Goal: Information Seeking & Learning: Check status

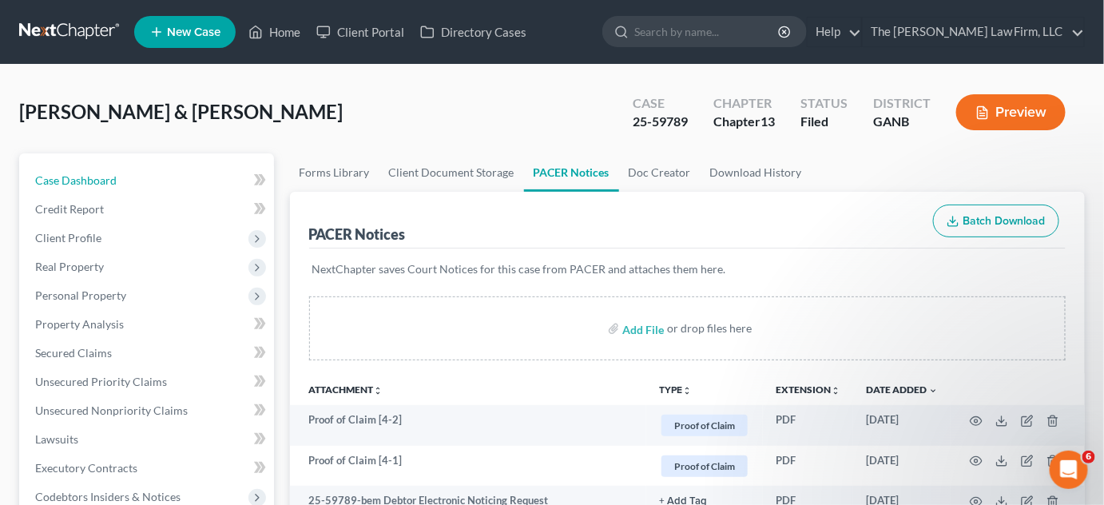
drag, startPoint x: 81, startPoint y: 186, endPoint x: 216, endPoint y: 200, distance: 135.7
click at [81, 186] on span "Case Dashboard" at bounding box center [75, 180] width 81 height 14
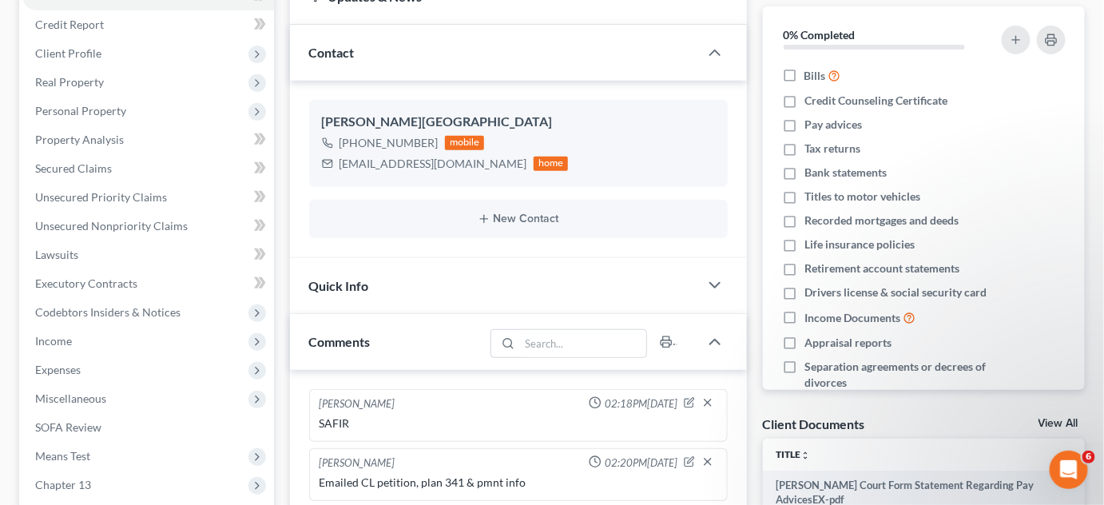
scroll to position [242, 0]
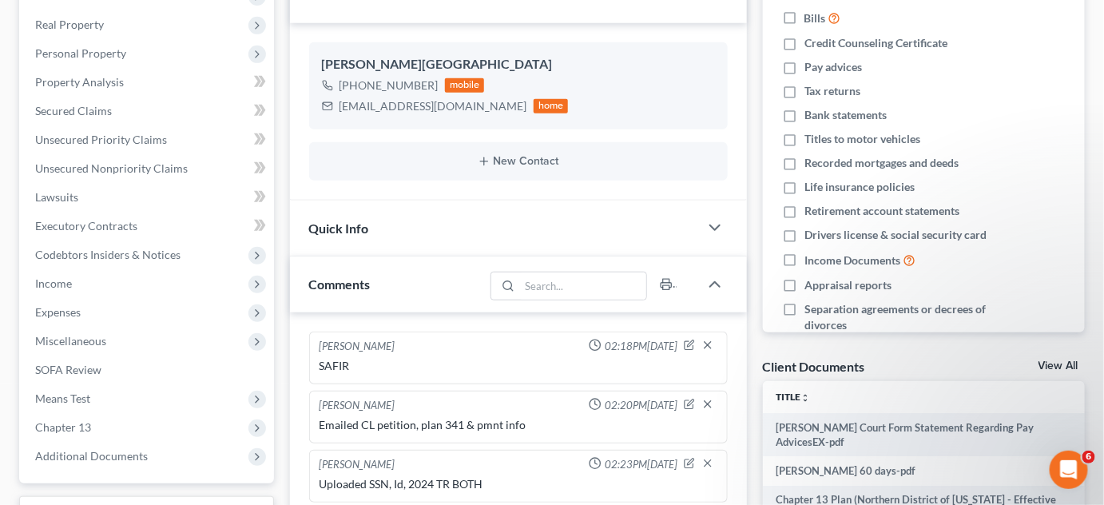
click at [101, 449] on span "Additional Documents" at bounding box center [91, 456] width 113 height 14
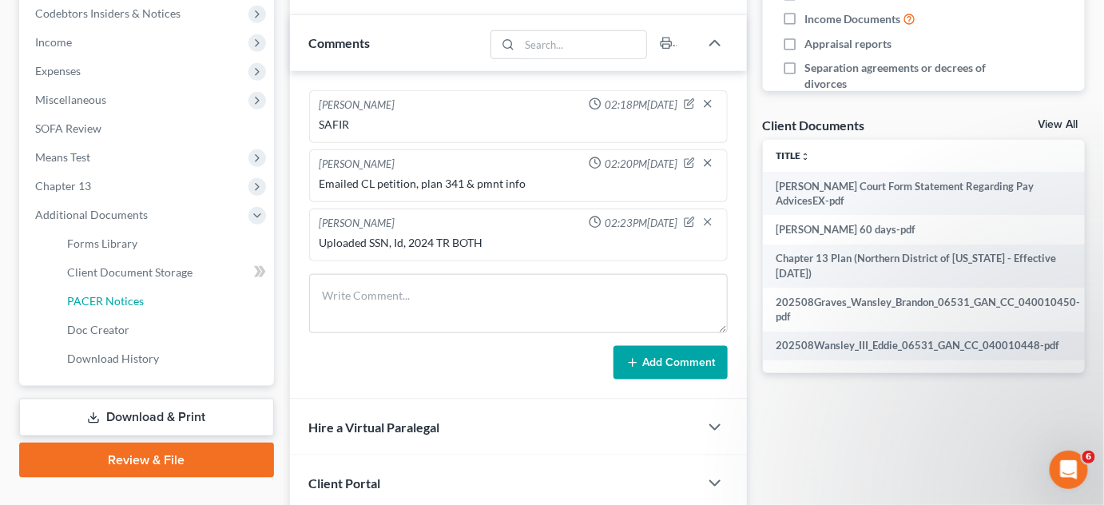
click at [106, 297] on span "PACER Notices" at bounding box center [105, 301] width 77 height 14
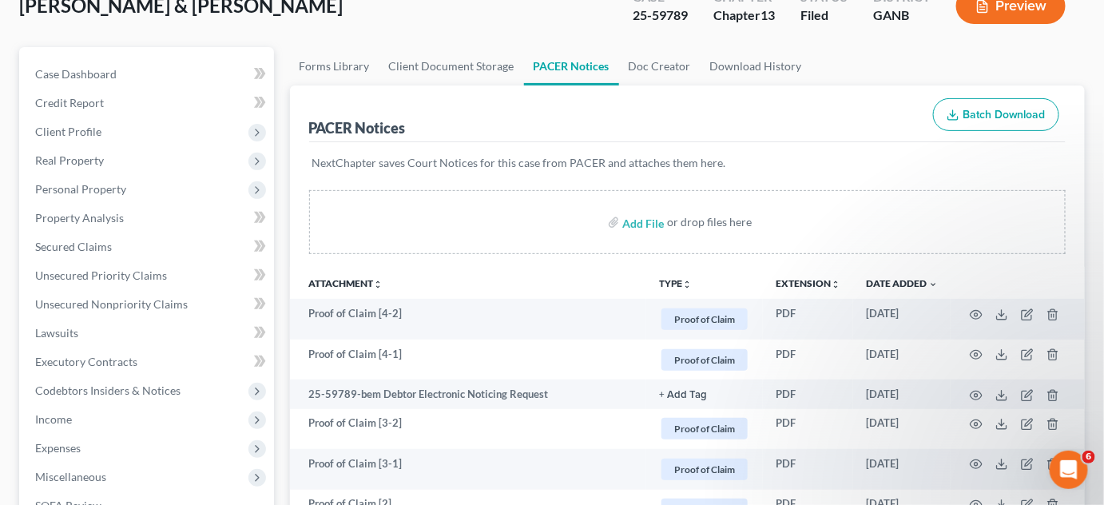
scroll to position [242, 0]
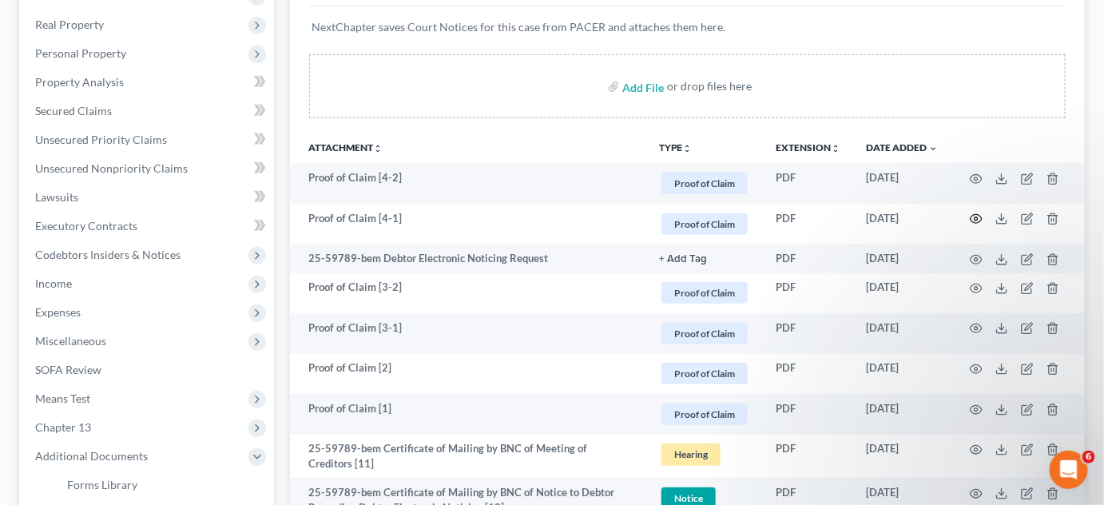
click at [973, 218] on icon "button" at bounding box center [976, 218] width 13 height 13
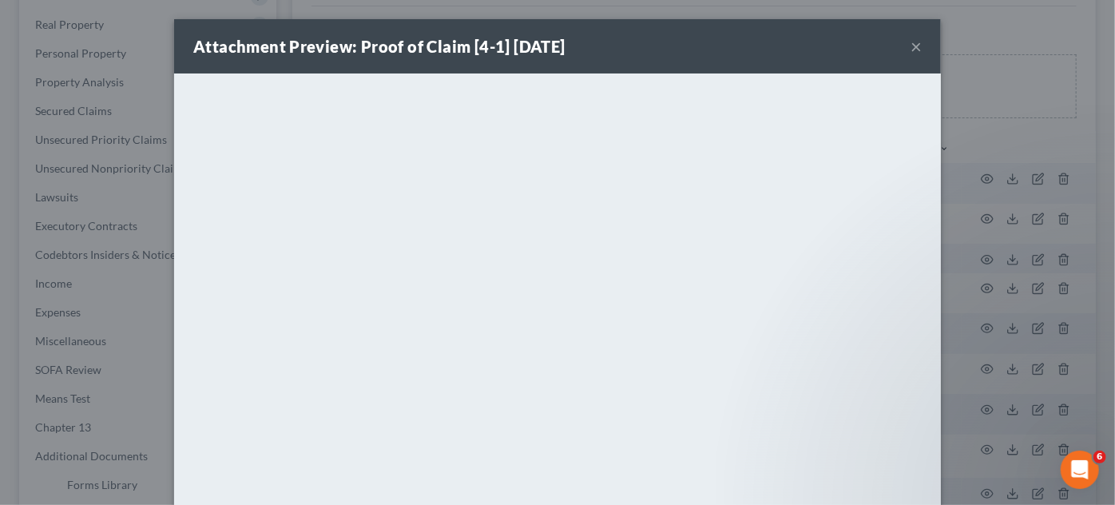
click at [986, 117] on div "Attachment Preview: Proof of Claim [4-1] 09/08/2025 × <object ng-attr-data='htt…" at bounding box center [557, 252] width 1115 height 505
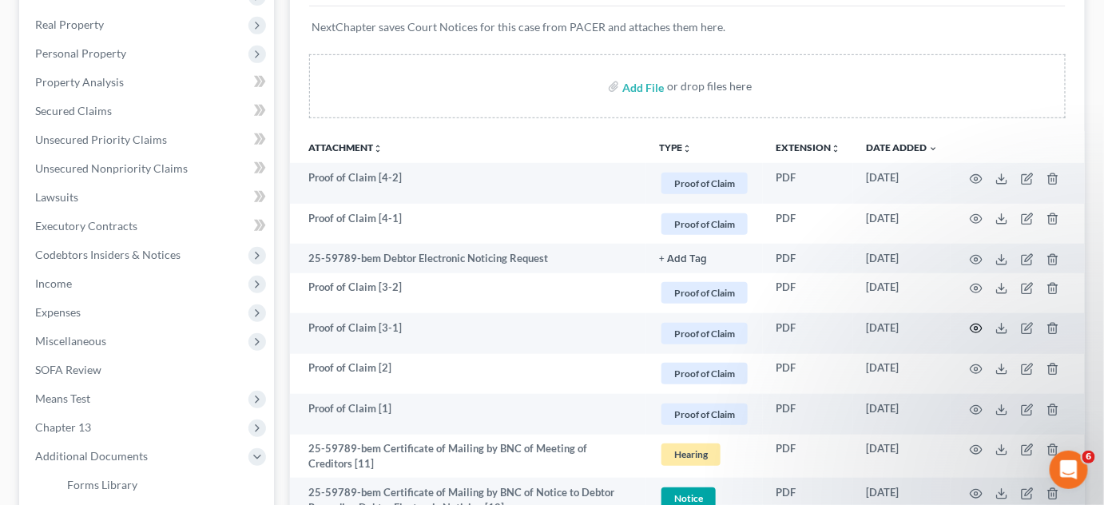
click at [977, 327] on circle "button" at bounding box center [975, 328] width 3 height 3
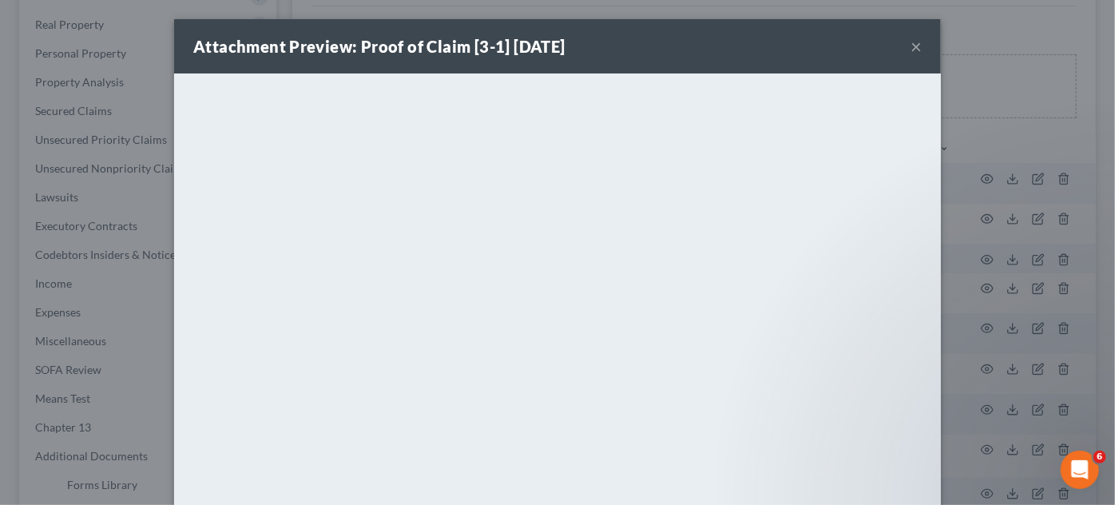
click at [974, 323] on div "Attachment Preview: Proof of Claim [3-1] 09/04/2025 × <object ng-attr-data='htt…" at bounding box center [557, 252] width 1115 height 505
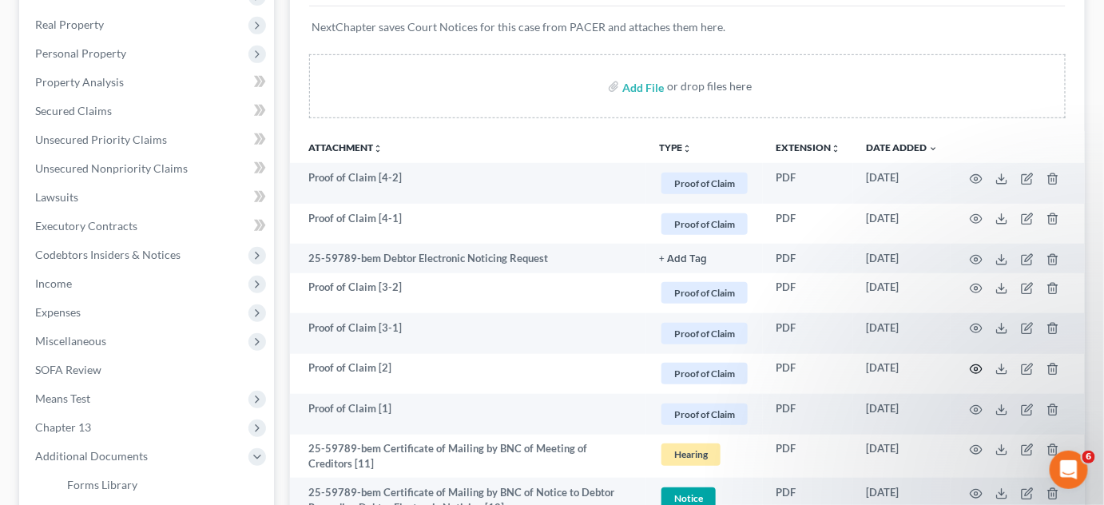
click at [971, 371] on icon "button" at bounding box center [976, 369] width 13 height 13
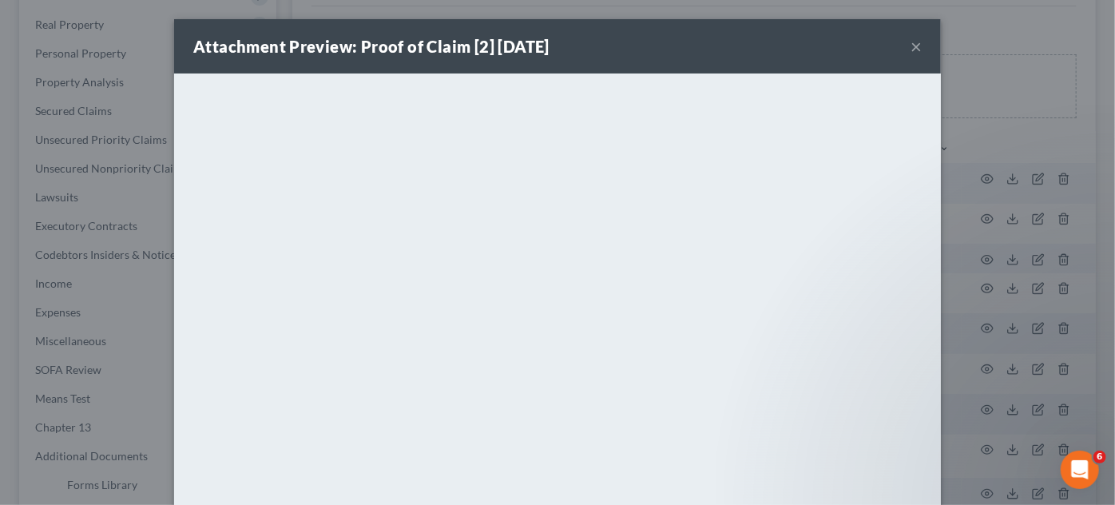
click at [971, 371] on div "Attachment Preview: Proof of Claim [2] 09/04/2025 × <object ng-attr-data='https…" at bounding box center [557, 252] width 1115 height 505
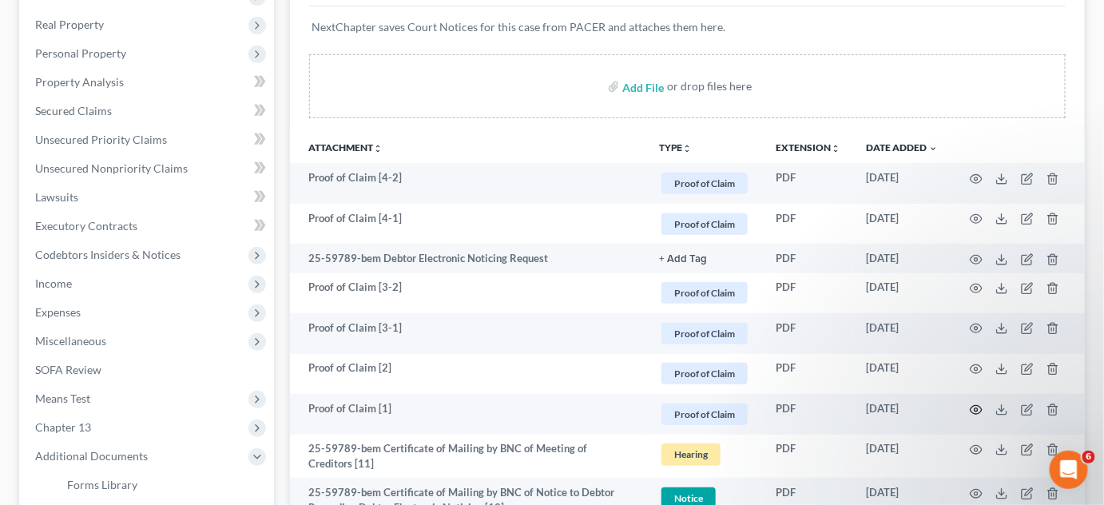
click at [979, 411] on icon "button" at bounding box center [976, 409] width 12 height 9
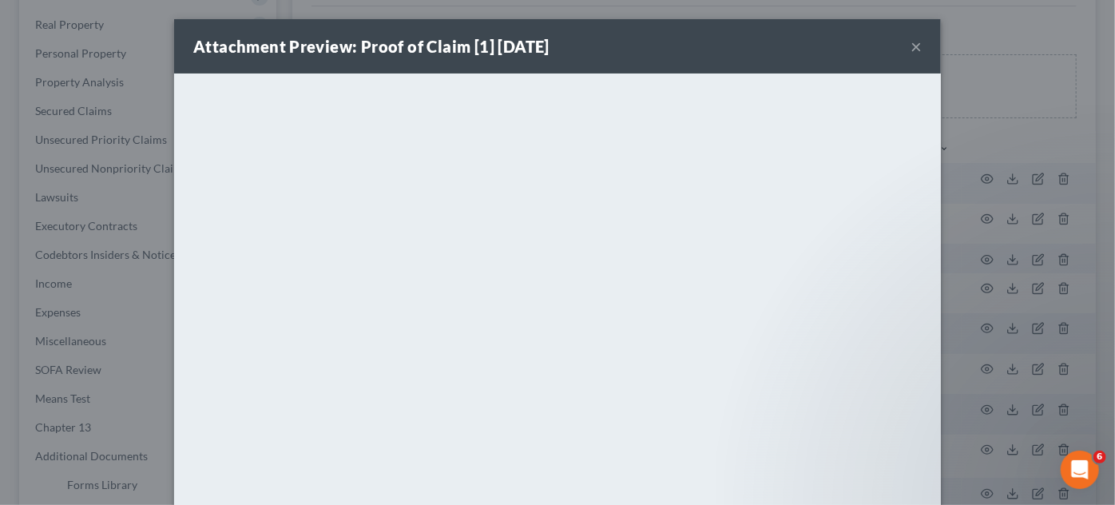
click at [964, 321] on div "Attachment Preview: Proof of Claim [1] 09/03/2025 × <object ng-attr-data='https…" at bounding box center [557, 252] width 1115 height 505
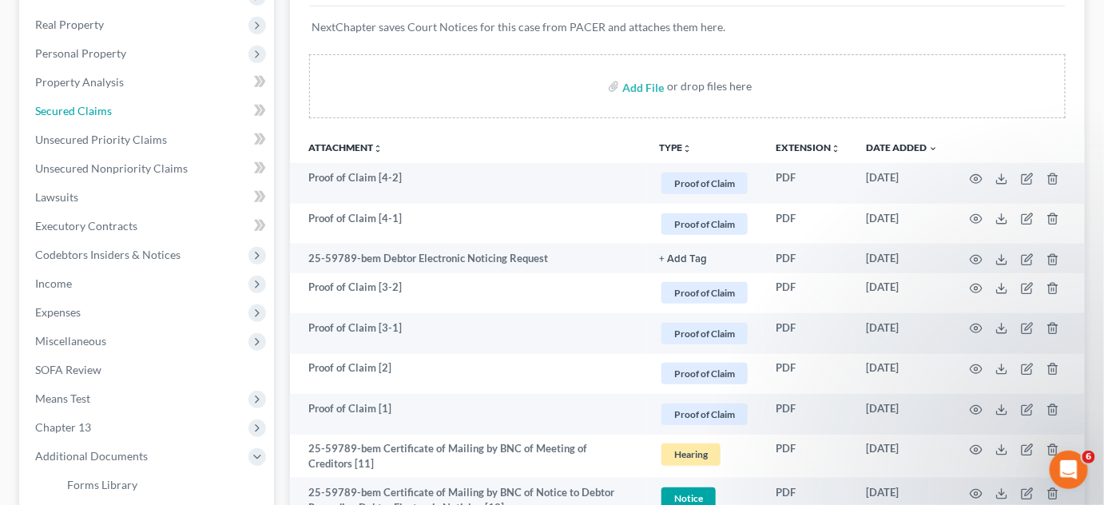
click at [65, 107] on span "Secured Claims" at bounding box center [73, 111] width 77 height 14
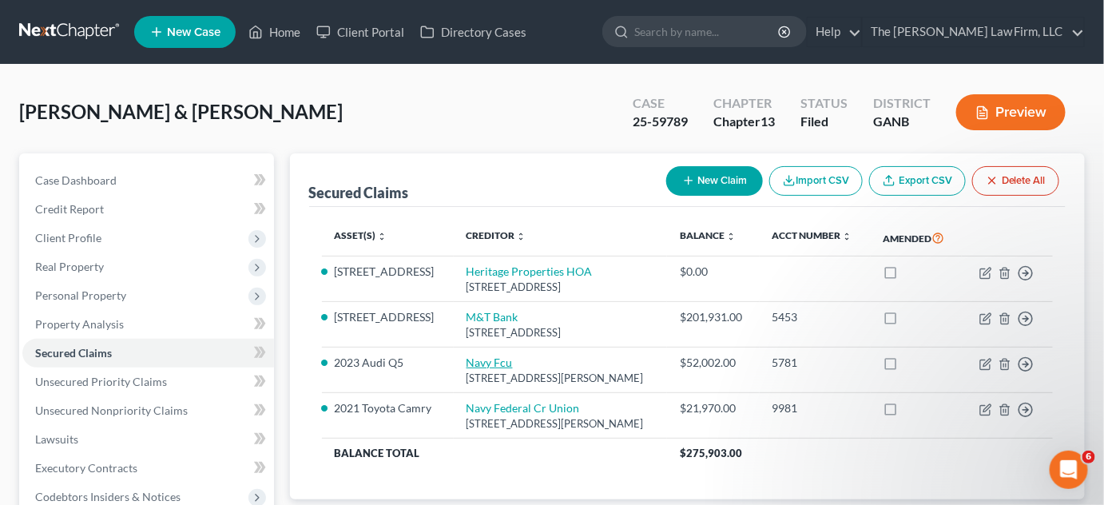
click at [480, 358] on link "Navy Fcu" at bounding box center [489, 362] width 46 height 14
select select "48"
select select "0"
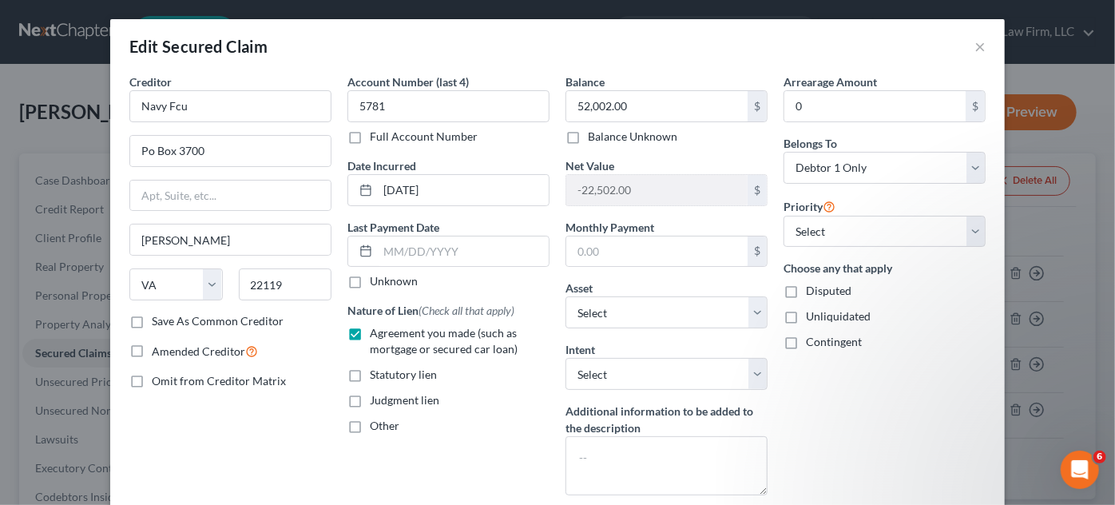
click at [68, 70] on div "Edit Secured Claim × Creditor * Navy Fcu Po Box 3700 Merrifield State AL AK AR …" at bounding box center [557, 252] width 1115 height 505
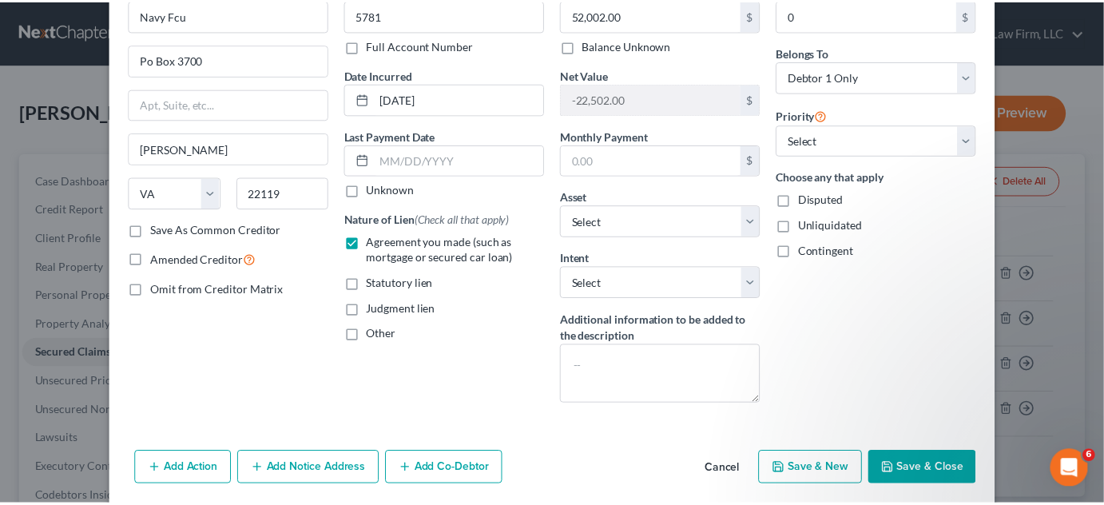
scroll to position [147, 0]
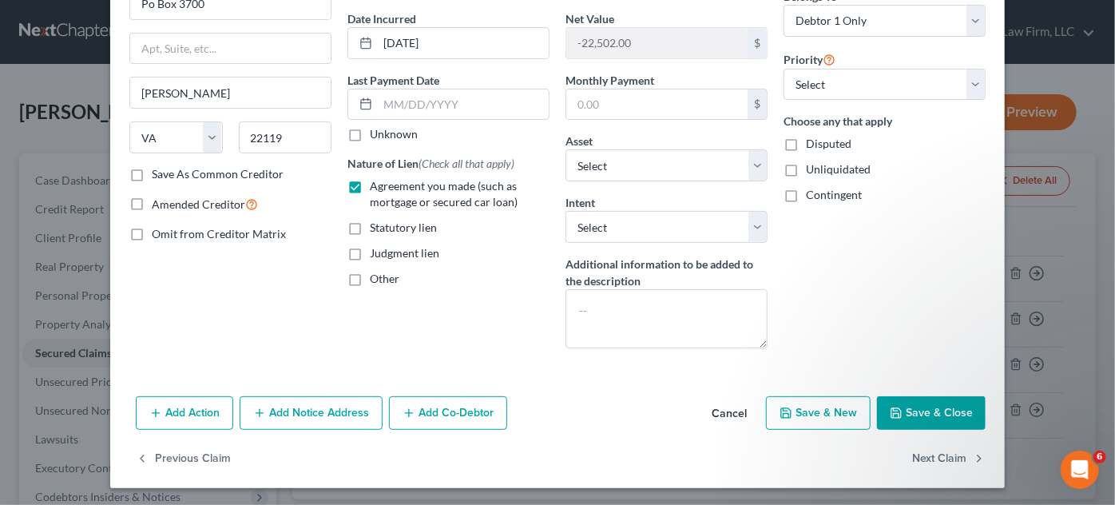
click at [954, 411] on button "Save & Close" at bounding box center [931, 413] width 109 height 34
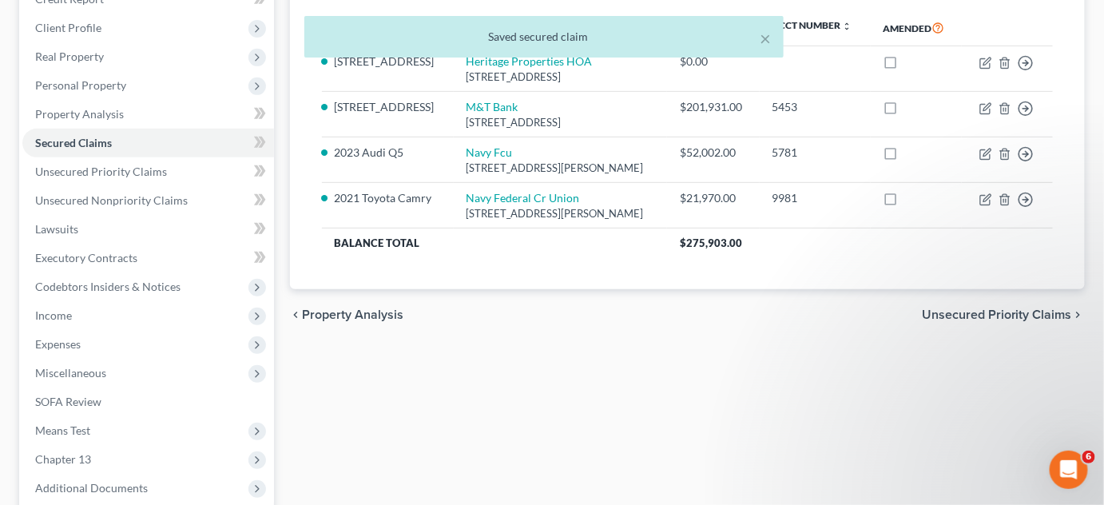
scroll to position [371, 0]
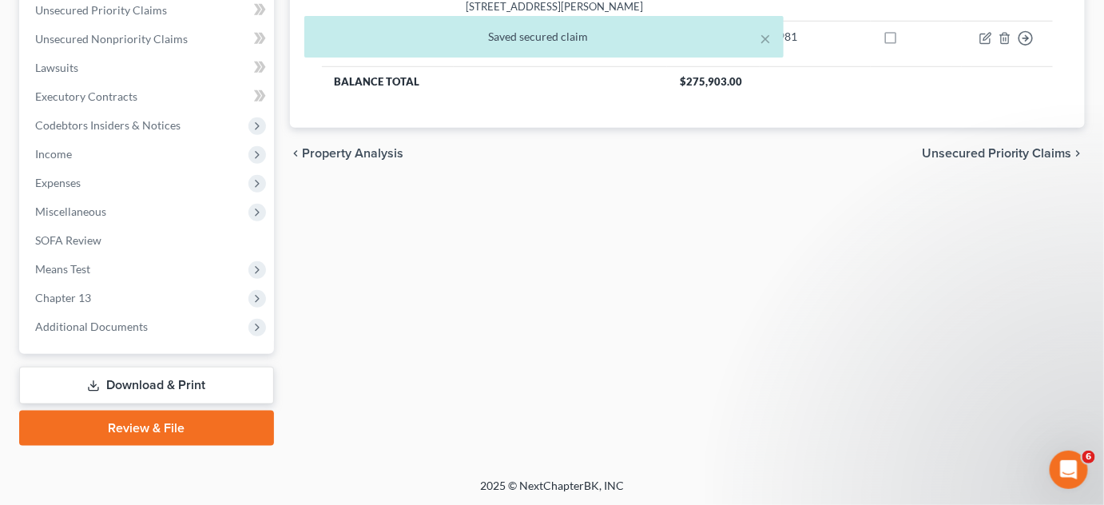
click at [73, 338] on span "Additional Documents" at bounding box center [148, 326] width 252 height 29
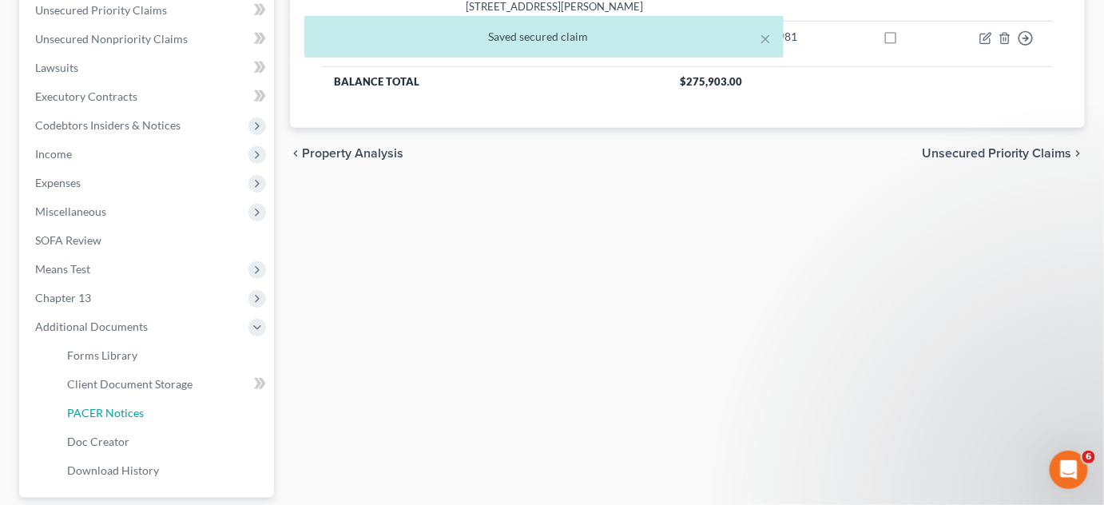
click at [123, 423] on link "PACER Notices" at bounding box center [164, 413] width 220 height 29
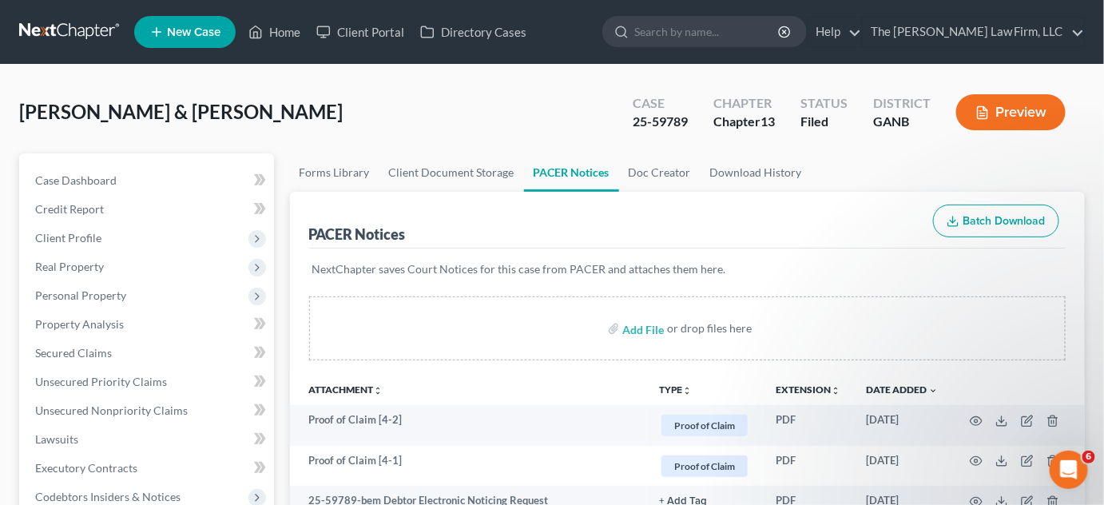
scroll to position [242, 0]
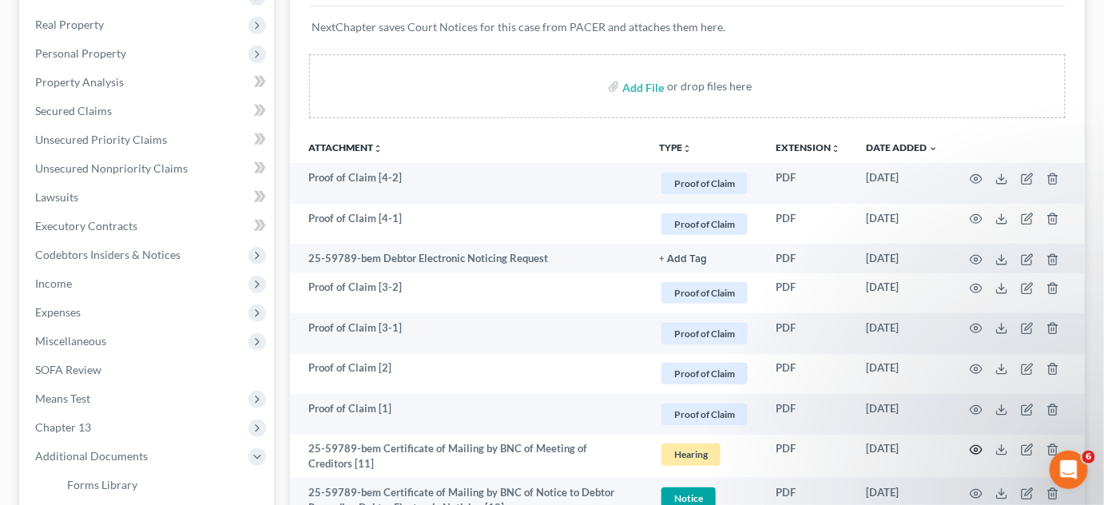
click at [978, 450] on icon "button" at bounding box center [976, 449] width 13 height 13
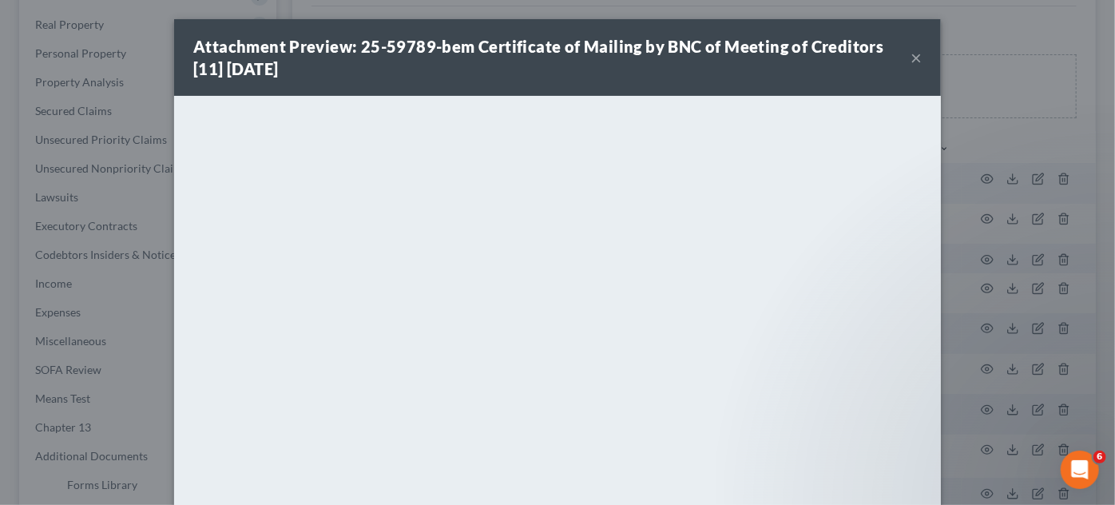
click at [910, 56] on button "×" at bounding box center [915, 57] width 11 height 19
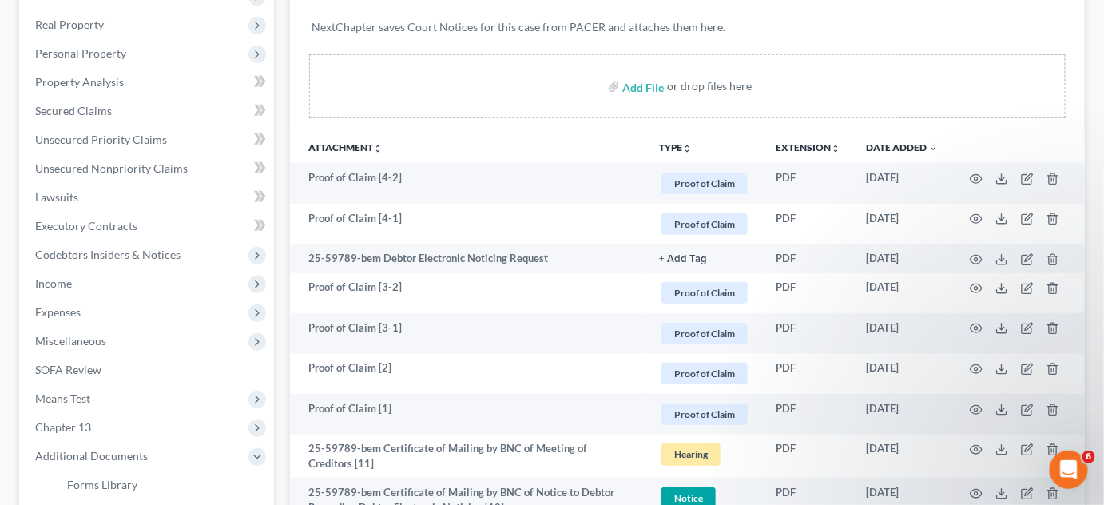
scroll to position [0, 0]
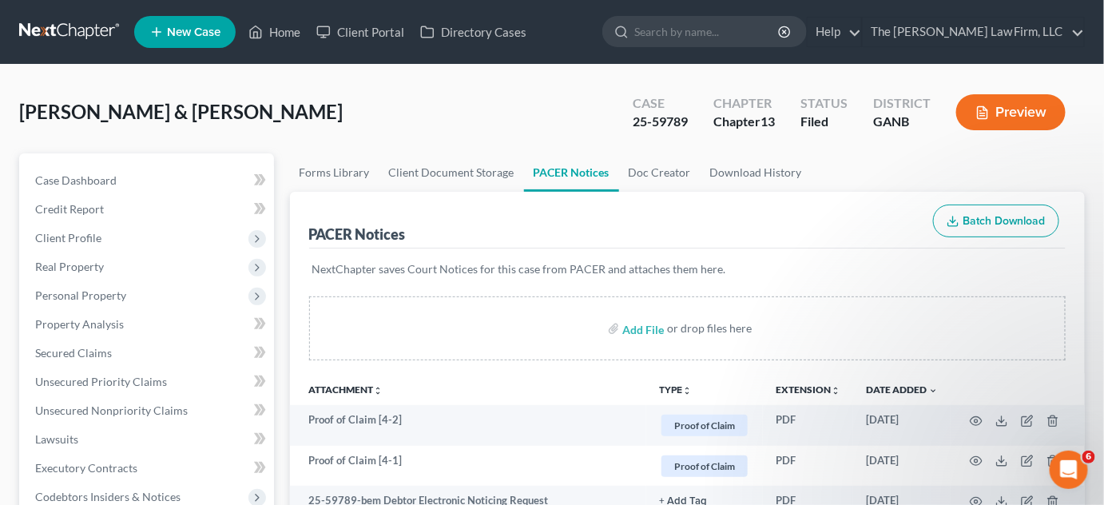
click at [57, 32] on link at bounding box center [70, 32] width 102 height 29
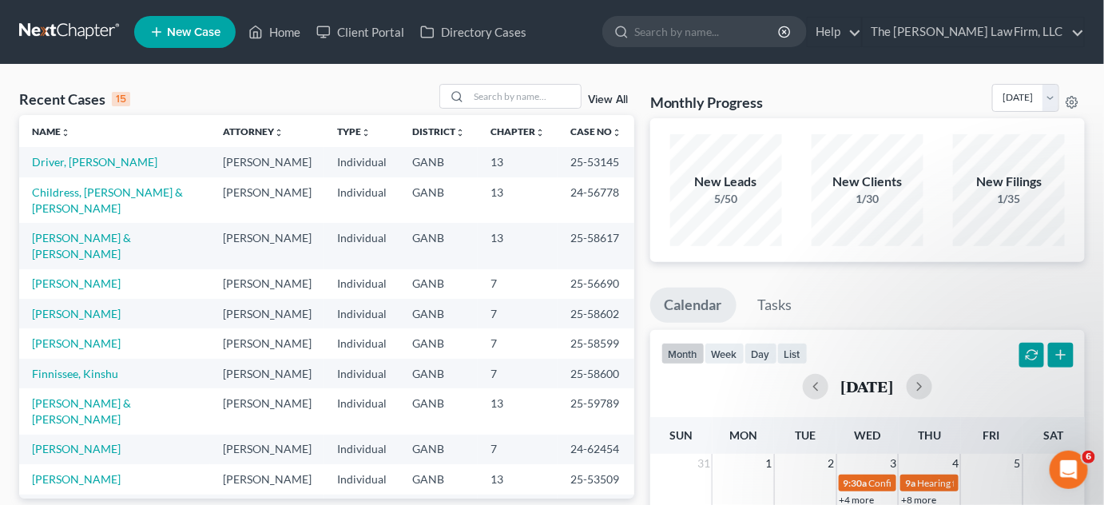
click at [616, 99] on link "View All" at bounding box center [608, 99] width 40 height 11
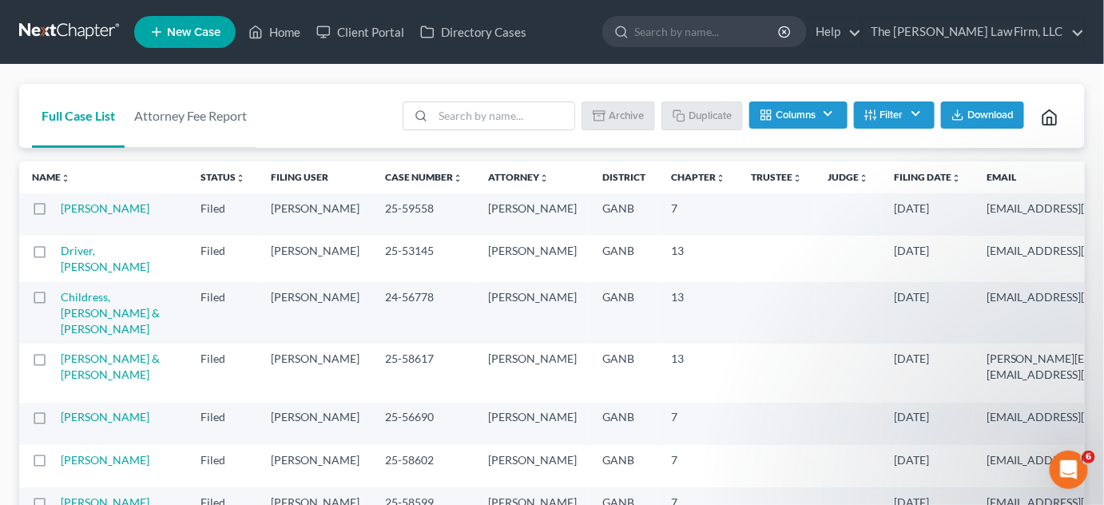
click at [951, 176] on icon "unfold_more" at bounding box center [956, 178] width 10 height 10
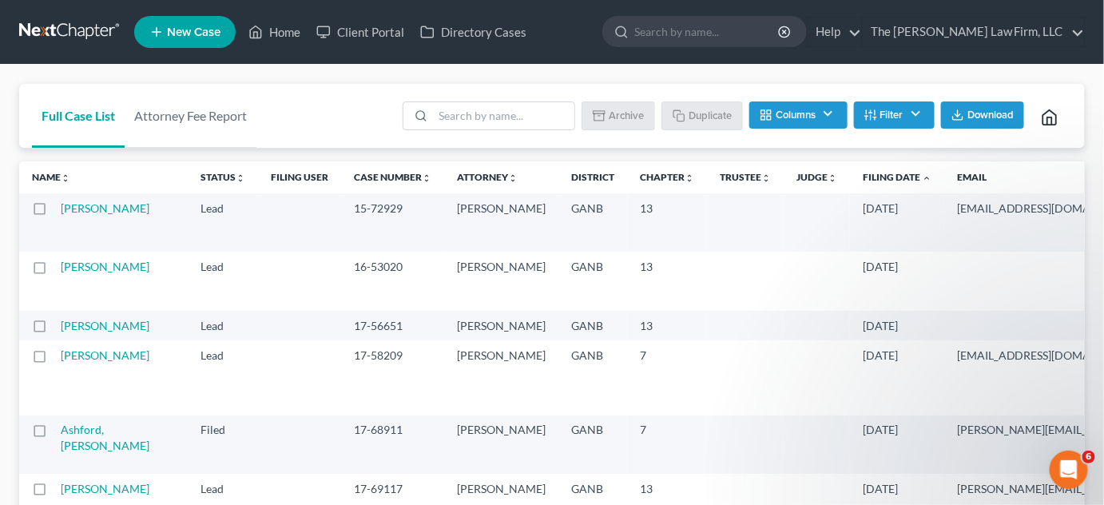
click at [922, 176] on icon "expand_less" at bounding box center [927, 178] width 10 height 10
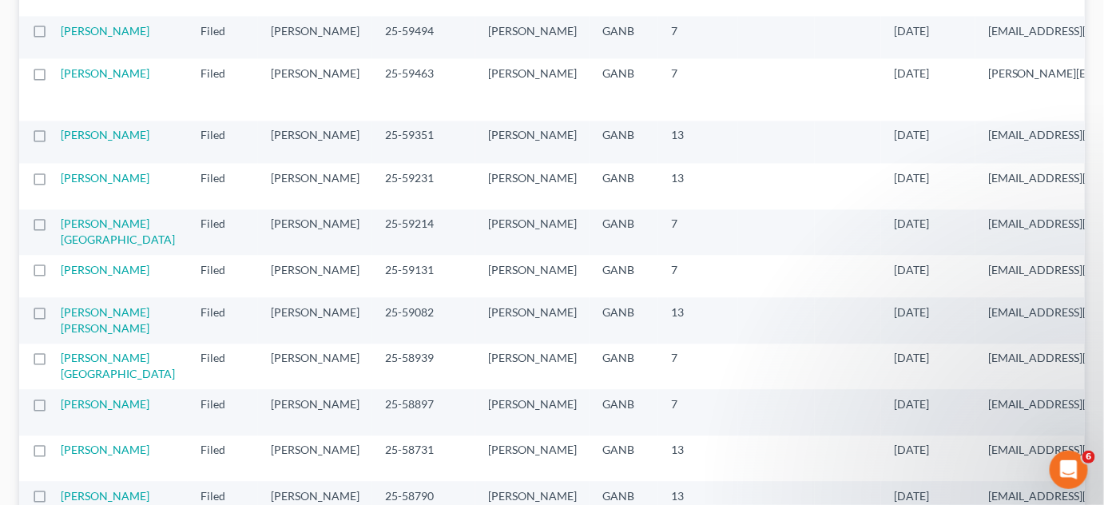
scroll to position [1089, 0]
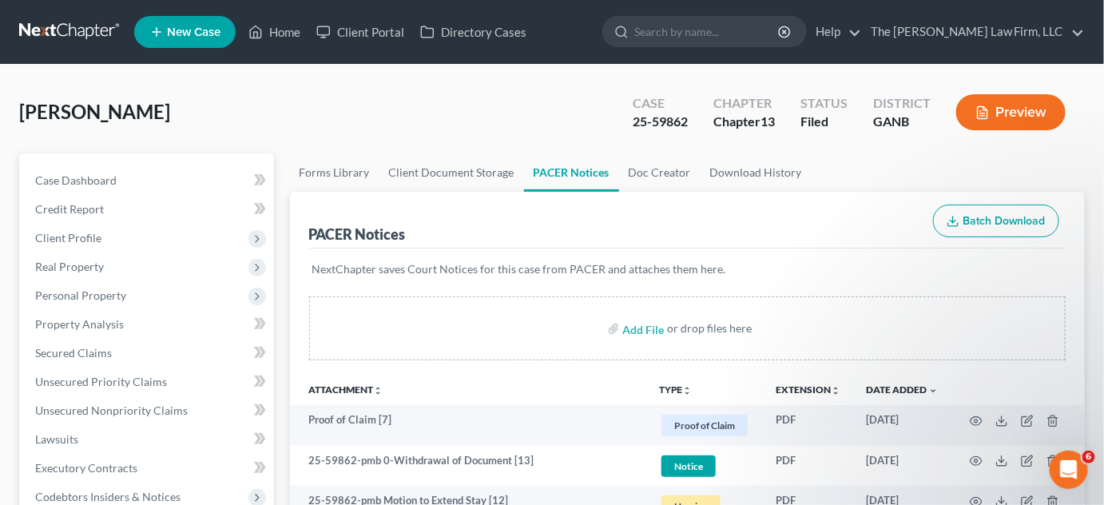
click at [686, 38] on input "search" at bounding box center [707, 32] width 146 height 30
type input "[PERSON_NAME]"
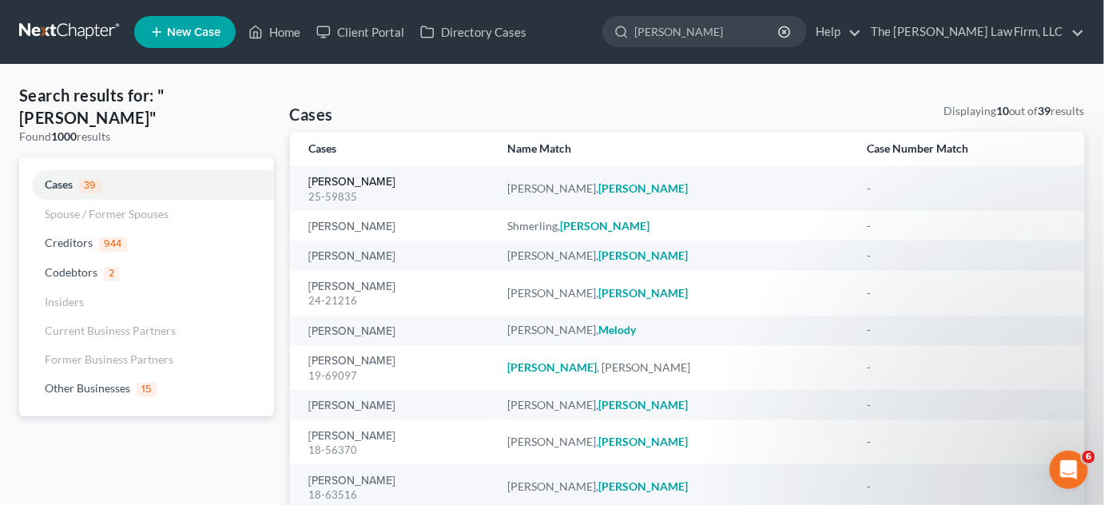
click at [343, 186] on link "[PERSON_NAME]" at bounding box center [352, 182] width 87 height 11
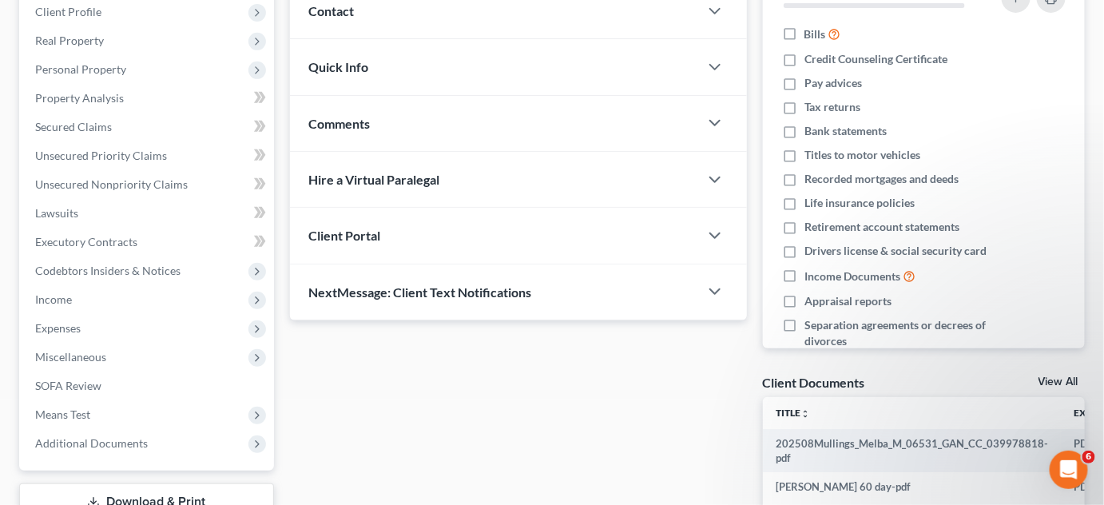
scroll to position [242, 0]
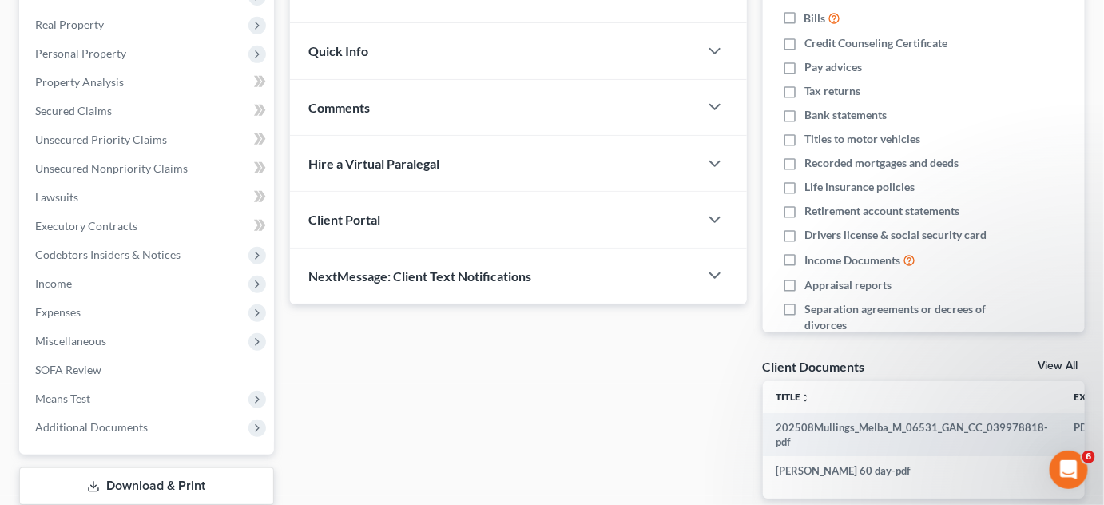
click at [97, 426] on span "Additional Documents" at bounding box center [91, 427] width 113 height 14
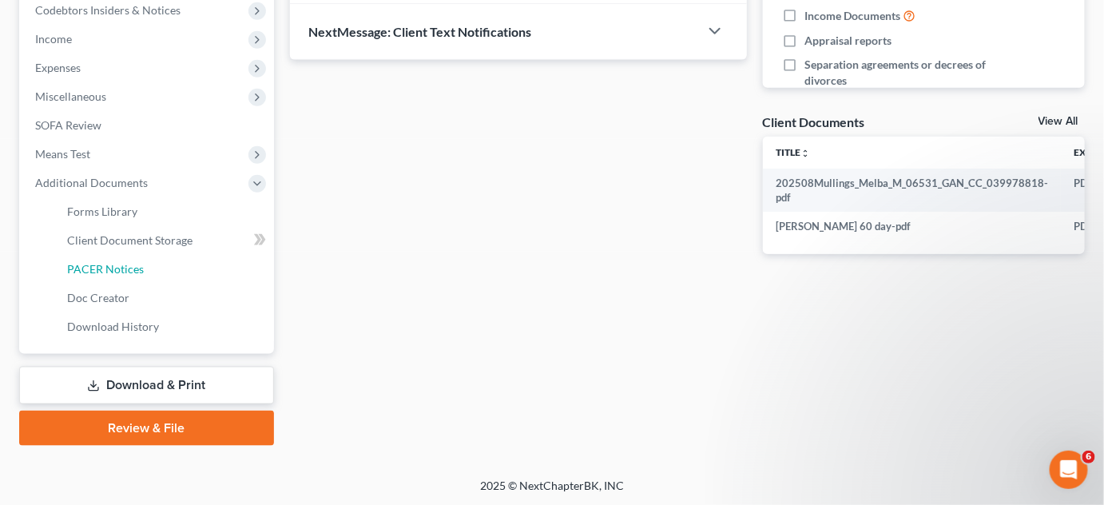
click at [117, 257] on link "PACER Notices" at bounding box center [164, 269] width 220 height 29
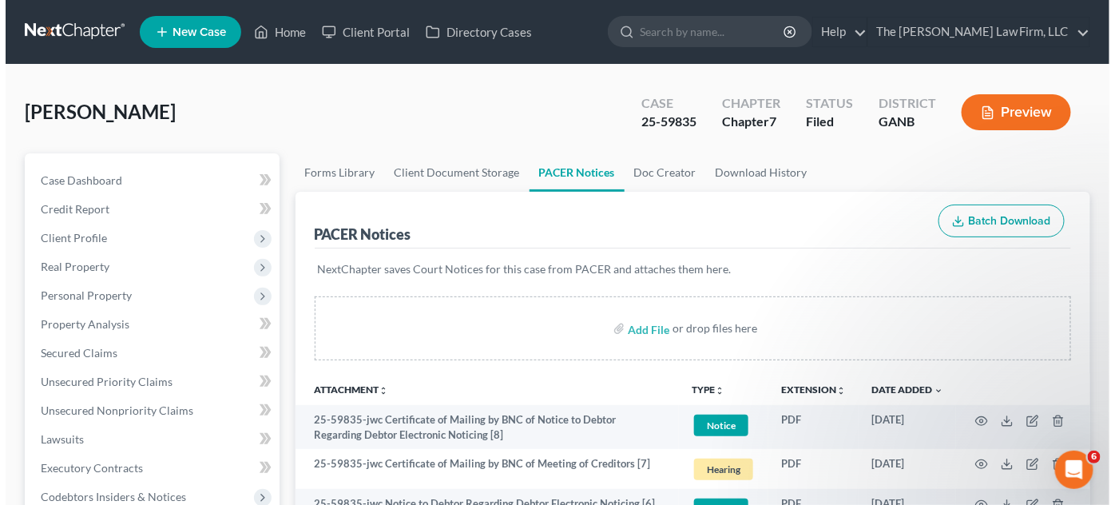
scroll to position [483, 0]
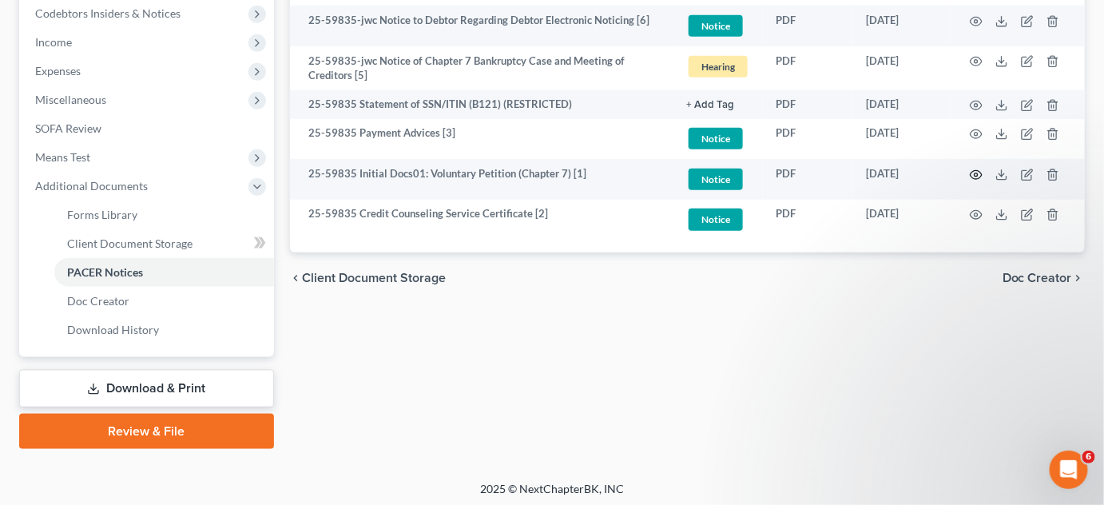
click at [979, 172] on icon "button" at bounding box center [976, 175] width 13 height 13
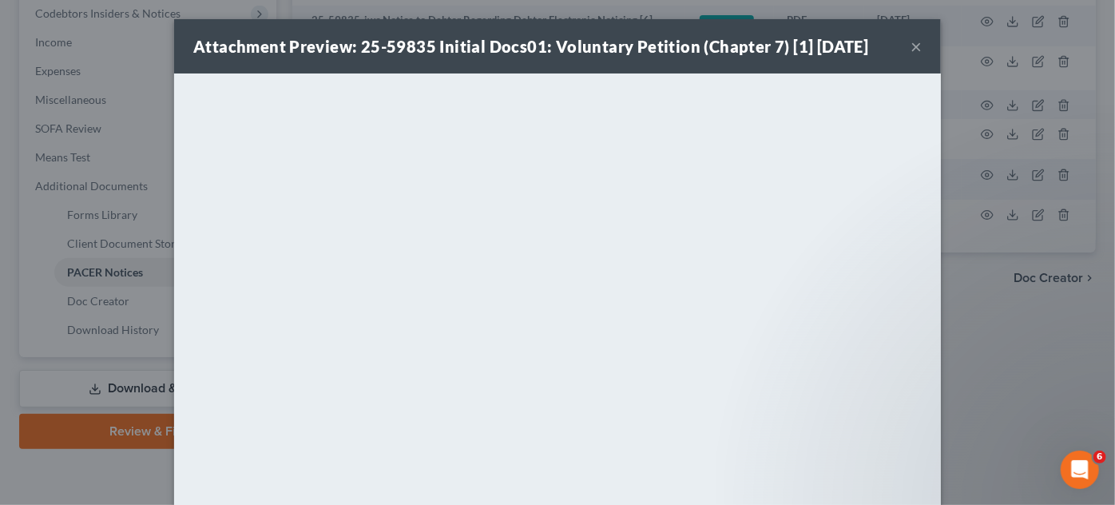
click at [1086, 323] on div "Attachment Preview: 25-59835 Initial Docs01: Voluntary Petition (Chapter 7) [1]…" at bounding box center [557, 252] width 1115 height 505
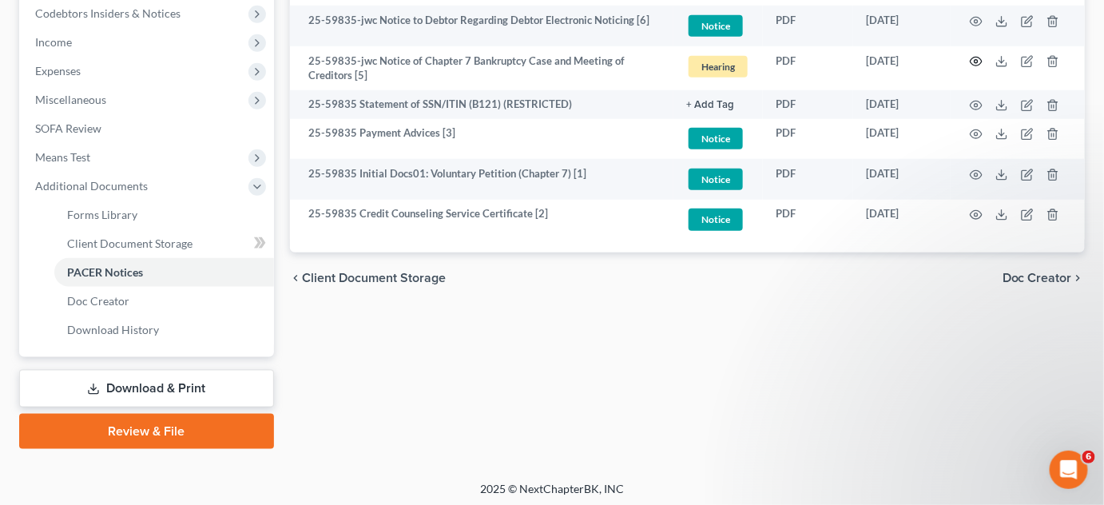
click at [979, 59] on icon "button" at bounding box center [976, 61] width 13 height 13
